Goal: Task Accomplishment & Management: Use online tool/utility

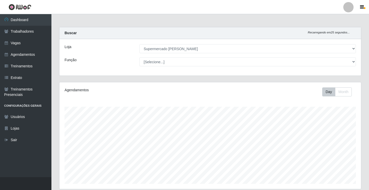
select select "72"
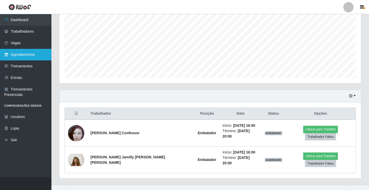
scroll to position [107, 301]
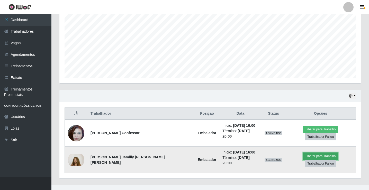
click at [303, 157] on button "Liberar para Trabalho" at bounding box center [320, 155] width 35 height 7
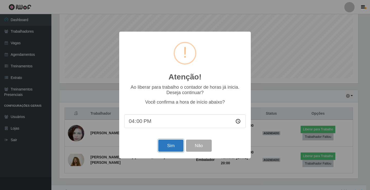
click at [167, 142] on button "Sim" at bounding box center [170, 145] width 25 height 12
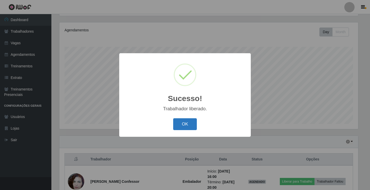
click at [188, 124] on button "OK" at bounding box center [185, 124] width 24 height 12
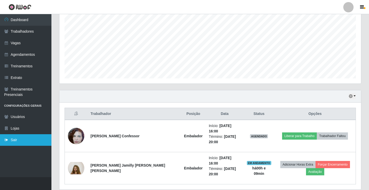
scroll to position [106, 0]
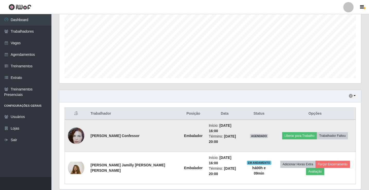
click at [85, 126] on td at bounding box center [76, 135] width 23 height 32
click at [80, 127] on img at bounding box center [76, 135] width 16 height 29
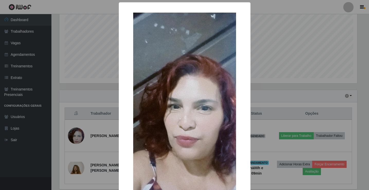
scroll to position [107, 299]
click at [79, 127] on div "× OK Cancel" at bounding box center [185, 95] width 370 height 190
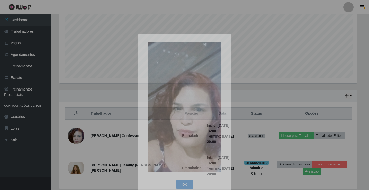
scroll to position [107, 301]
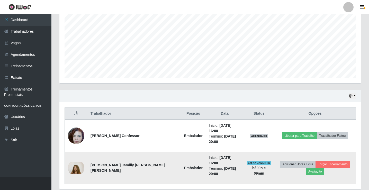
click at [80, 162] on img at bounding box center [76, 168] width 16 height 12
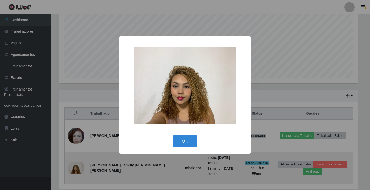
click at [80, 151] on div "× OK Cancel" at bounding box center [185, 95] width 370 height 190
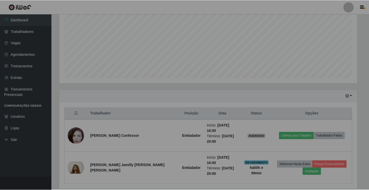
scroll to position [107, 301]
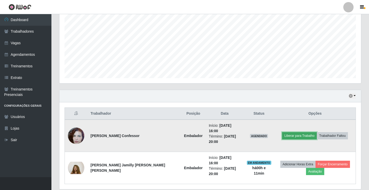
click at [295, 132] on button "Liberar para Trabalho" at bounding box center [299, 135] width 35 height 7
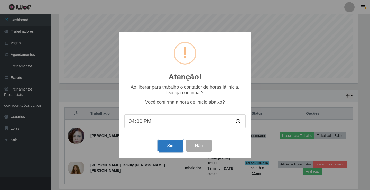
click at [171, 147] on button "Sim" at bounding box center [170, 145] width 25 height 12
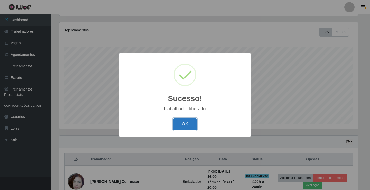
click at [195, 127] on button "OK" at bounding box center [185, 124] width 24 height 12
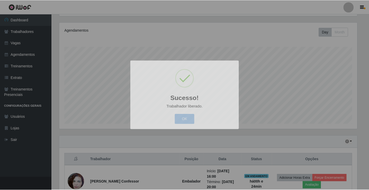
scroll to position [107, 301]
